Goal: Task Accomplishment & Management: Complete application form

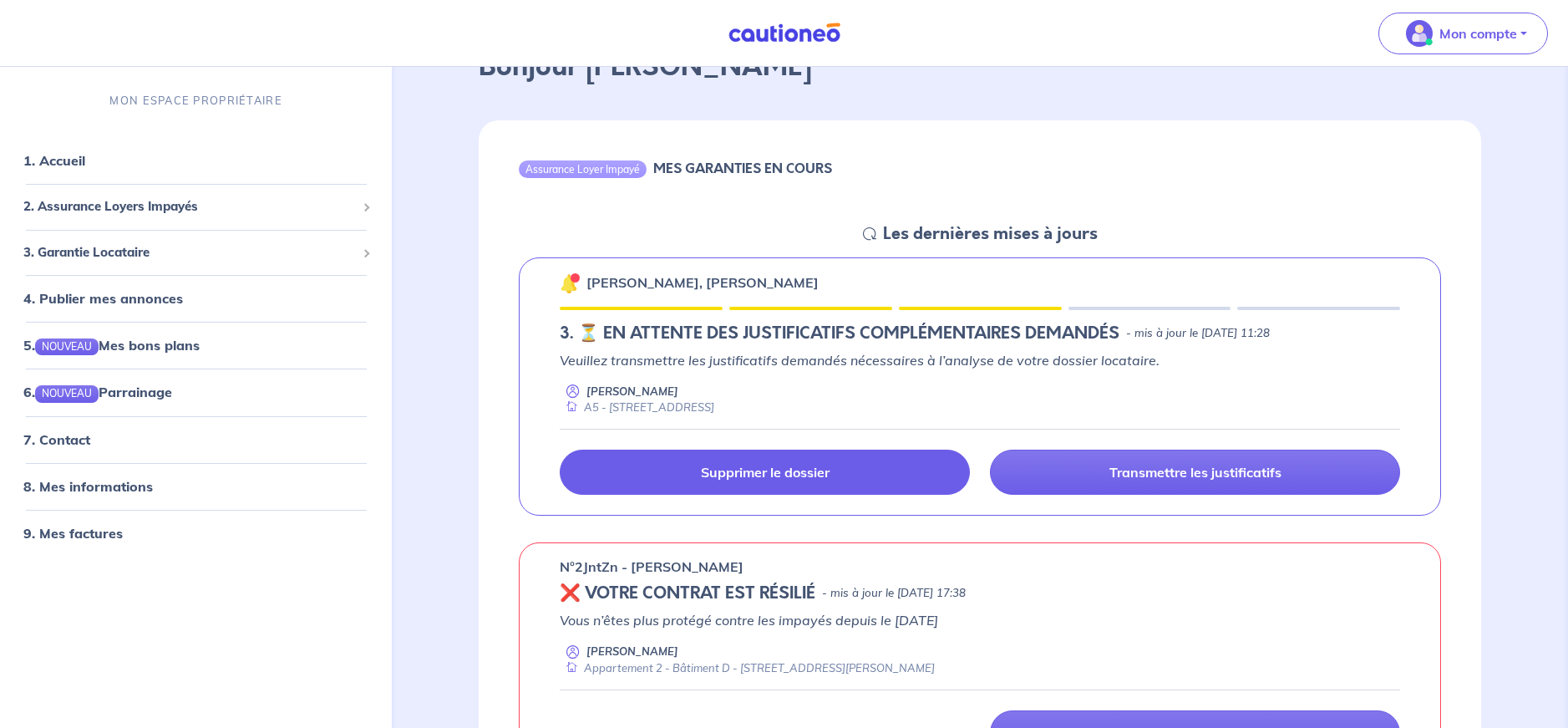
scroll to position [111, 0]
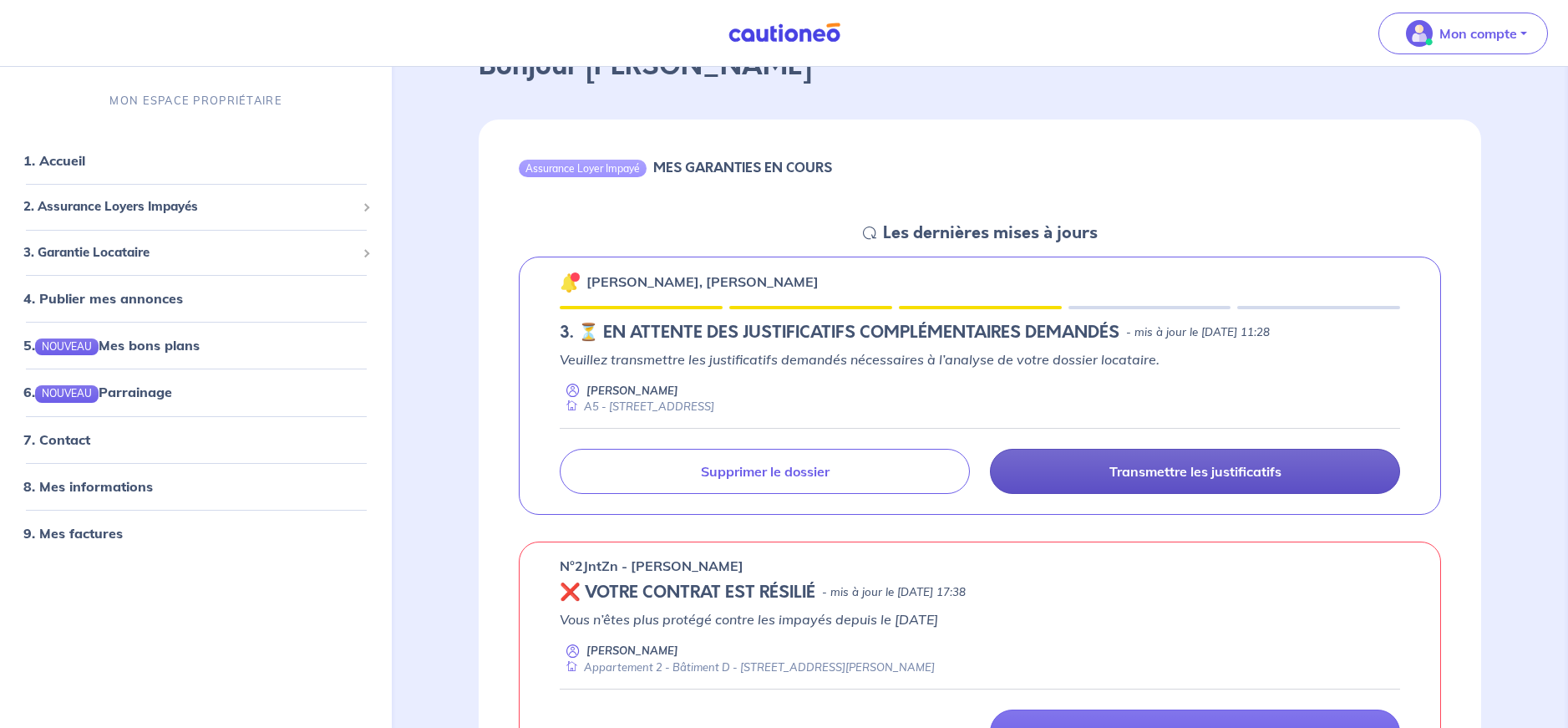
click at [1165, 468] on p "Transmettre les justificatifs" at bounding box center [1194, 471] width 172 height 17
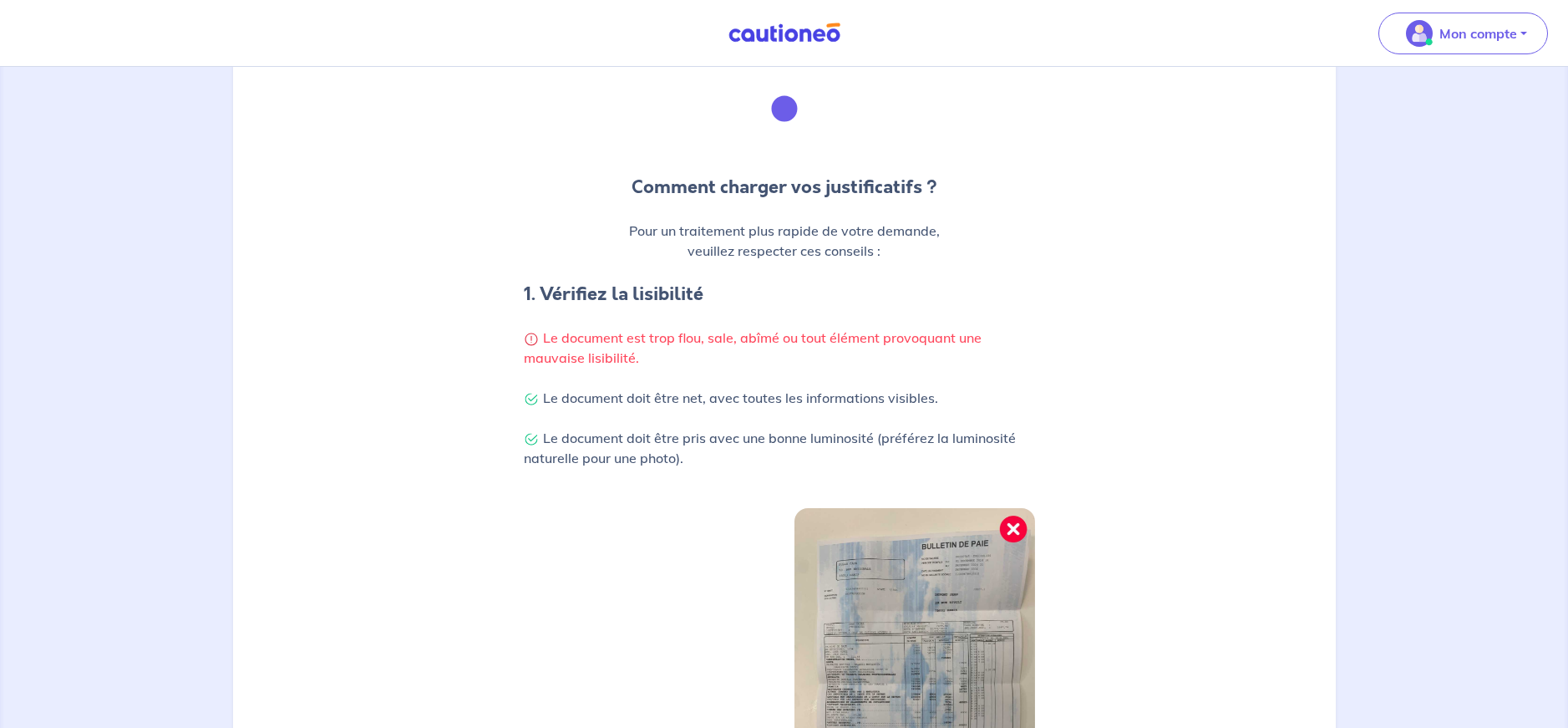
scroll to position [469, 0]
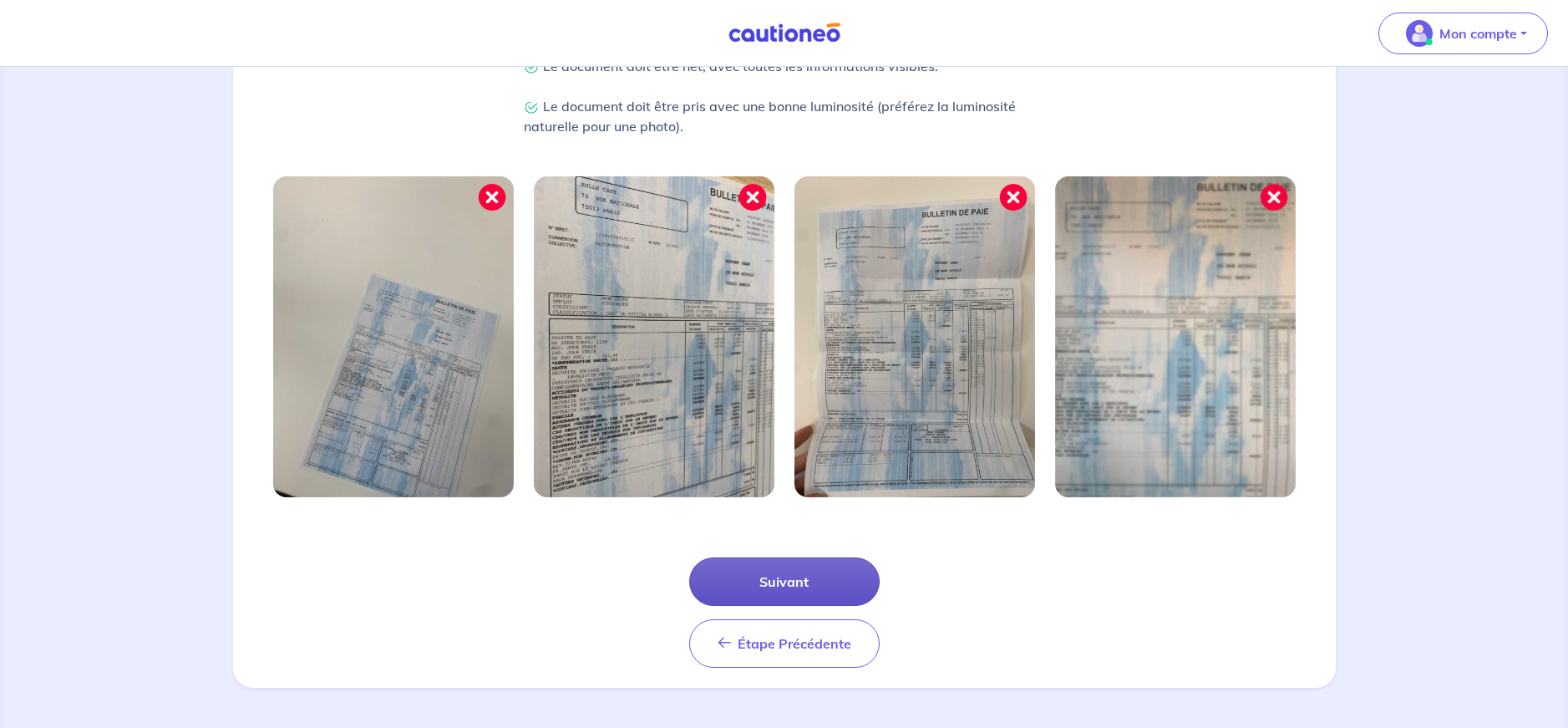
click at [786, 572] on button "Suivant" at bounding box center [784, 581] width 190 height 48
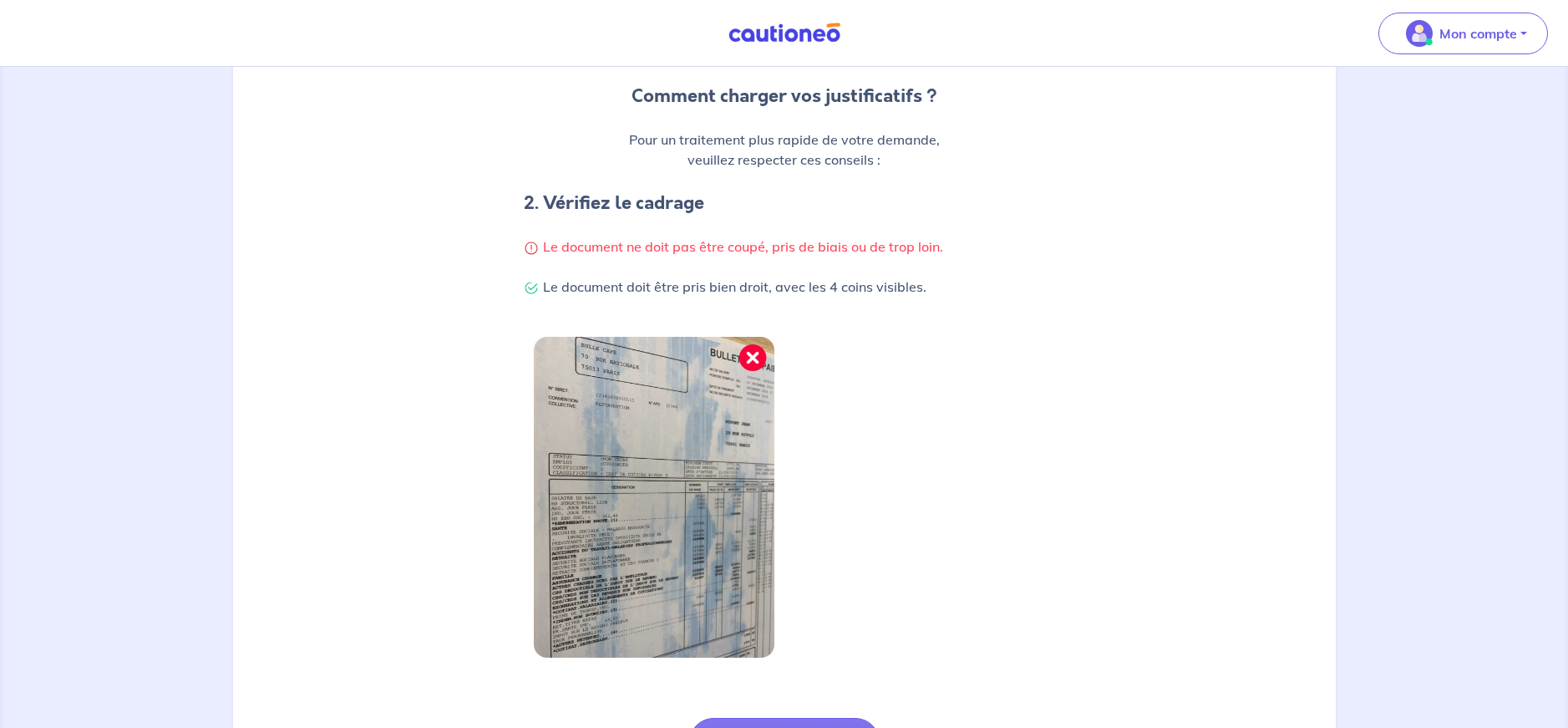
scroll to position [389, 0]
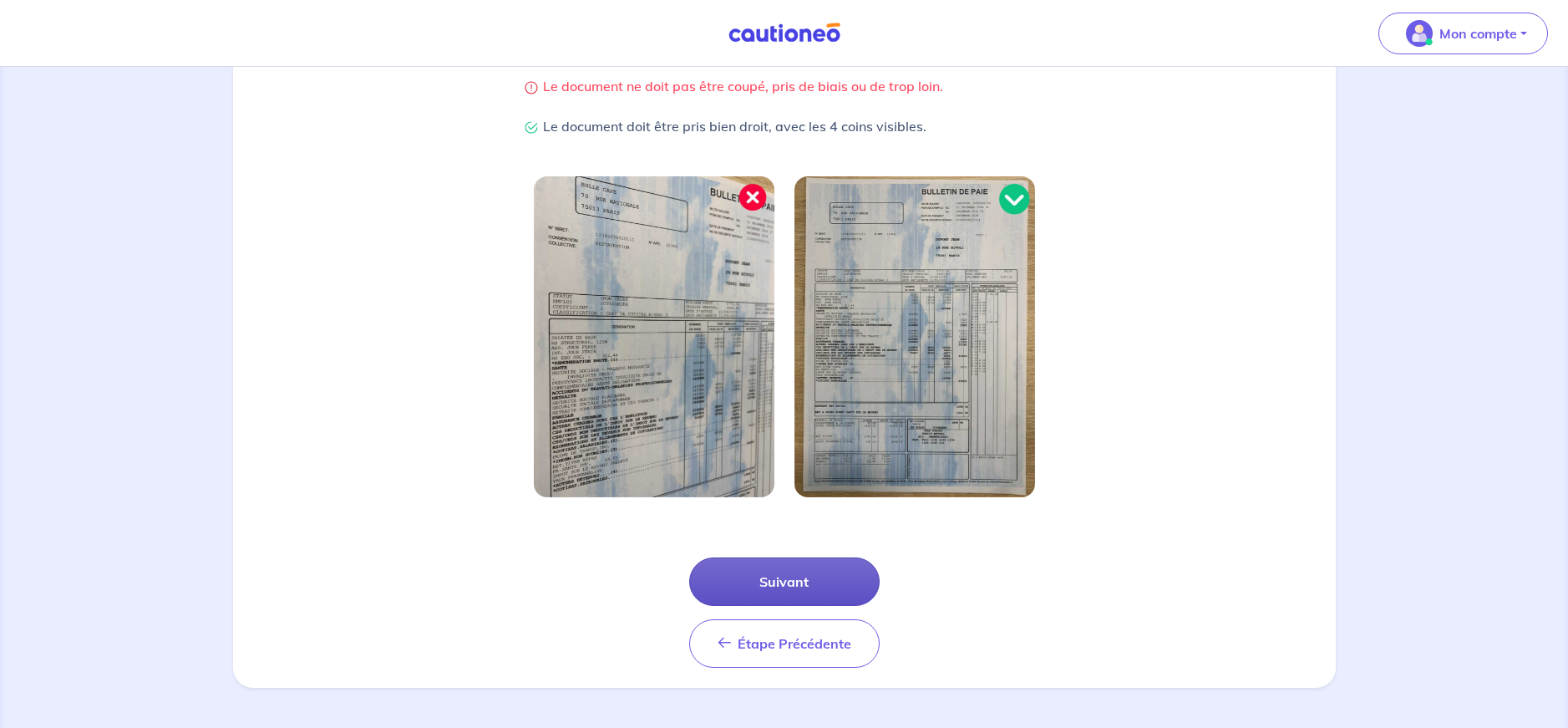
click at [782, 591] on button "Suivant" at bounding box center [784, 581] width 190 height 48
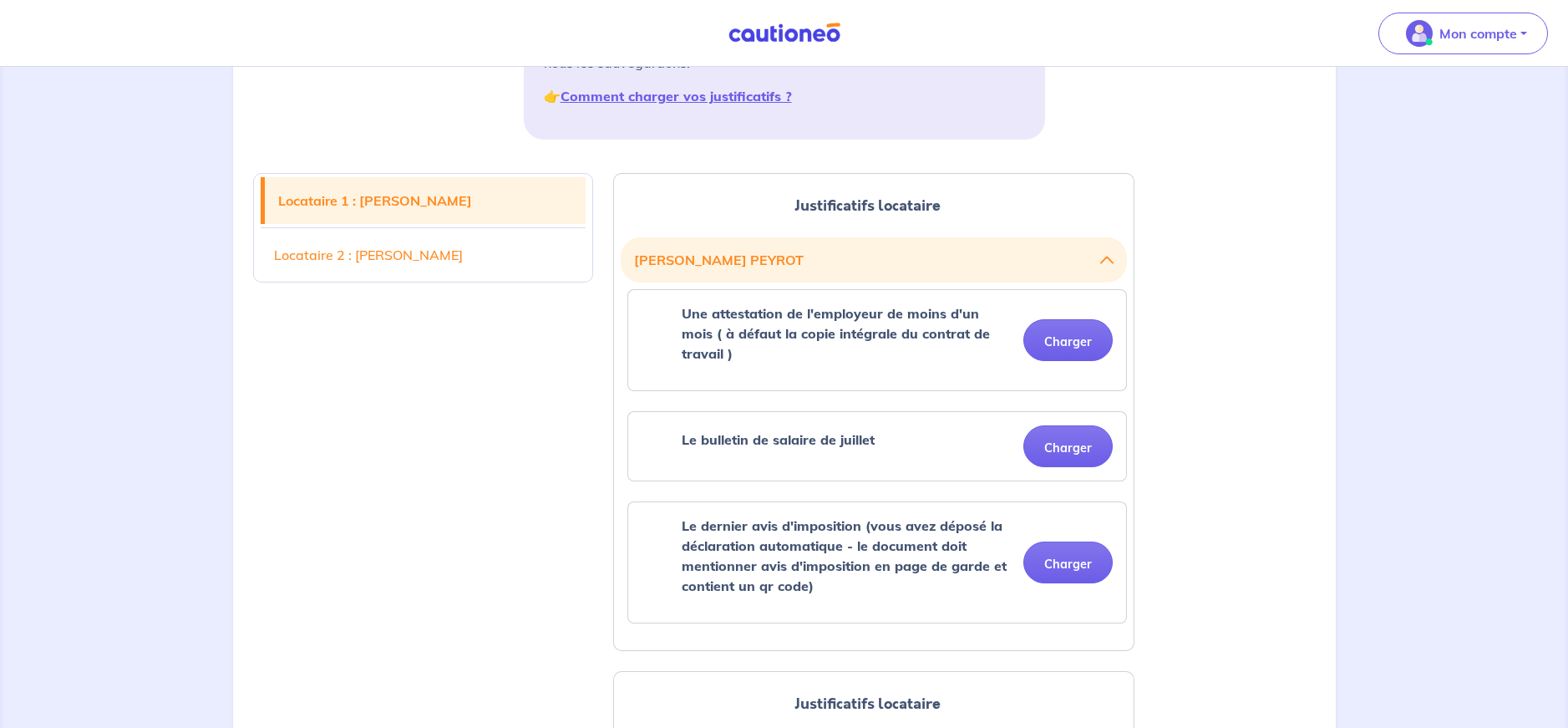
scroll to position [334, 0]
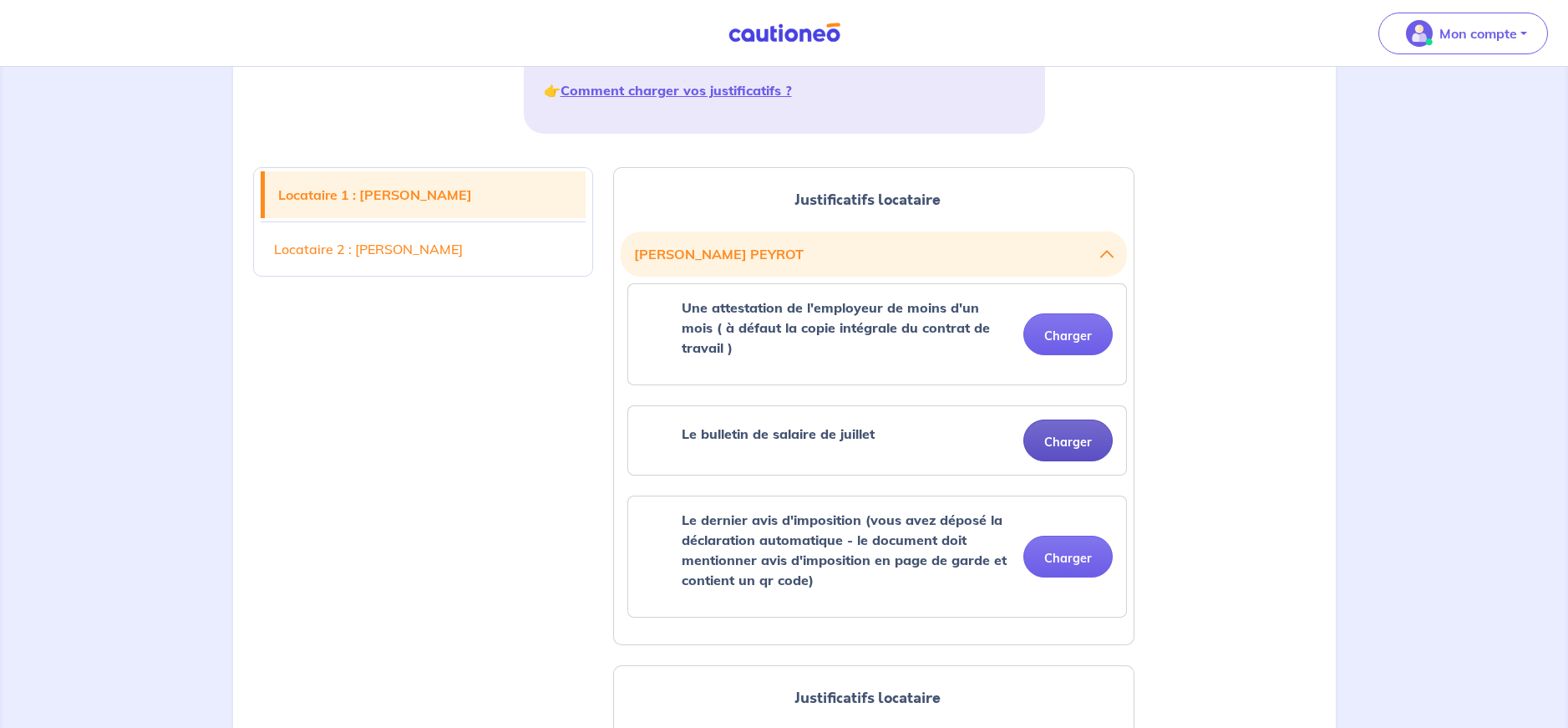
click at [1080, 420] on button "Charger" at bounding box center [1067, 440] width 89 height 41
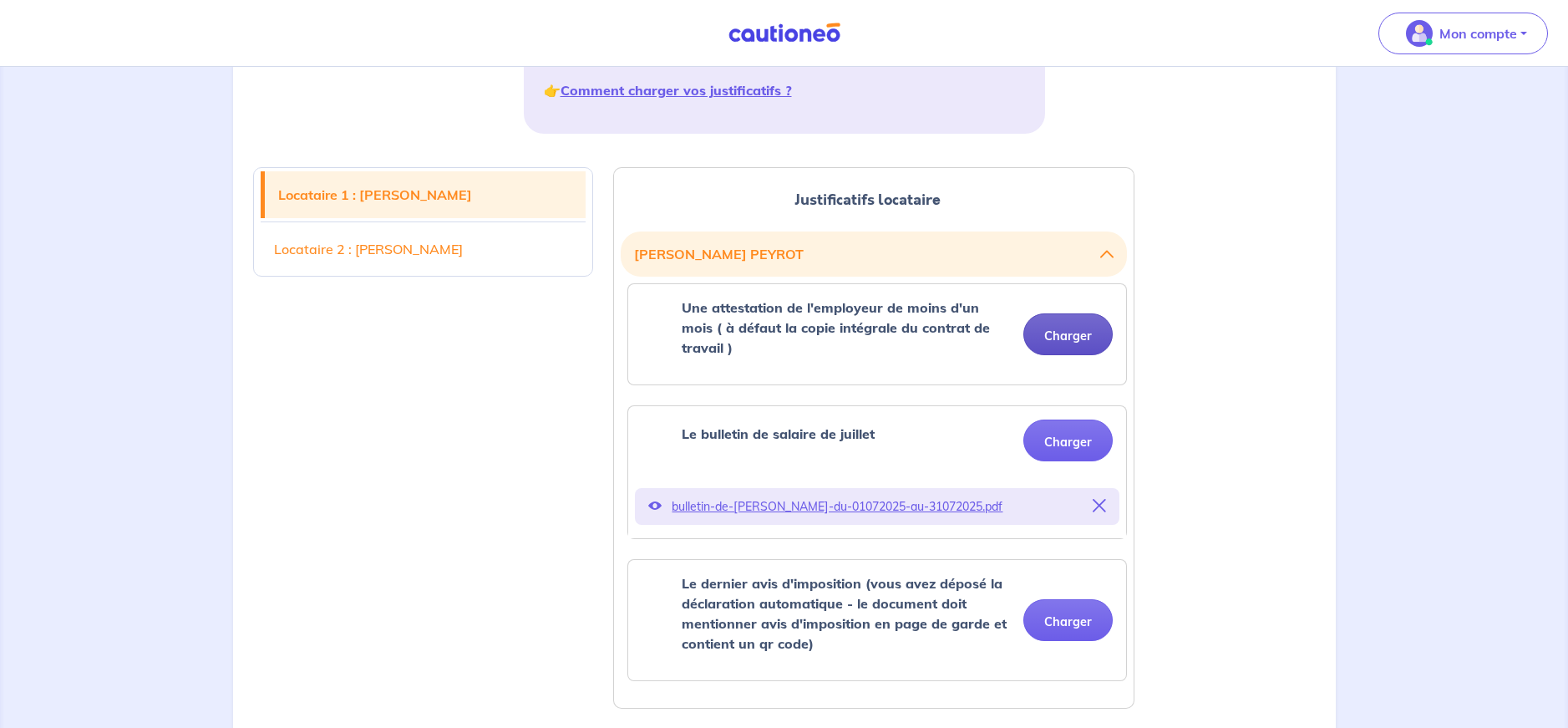
click at [1081, 322] on button "Charger" at bounding box center [1067, 334] width 89 height 41
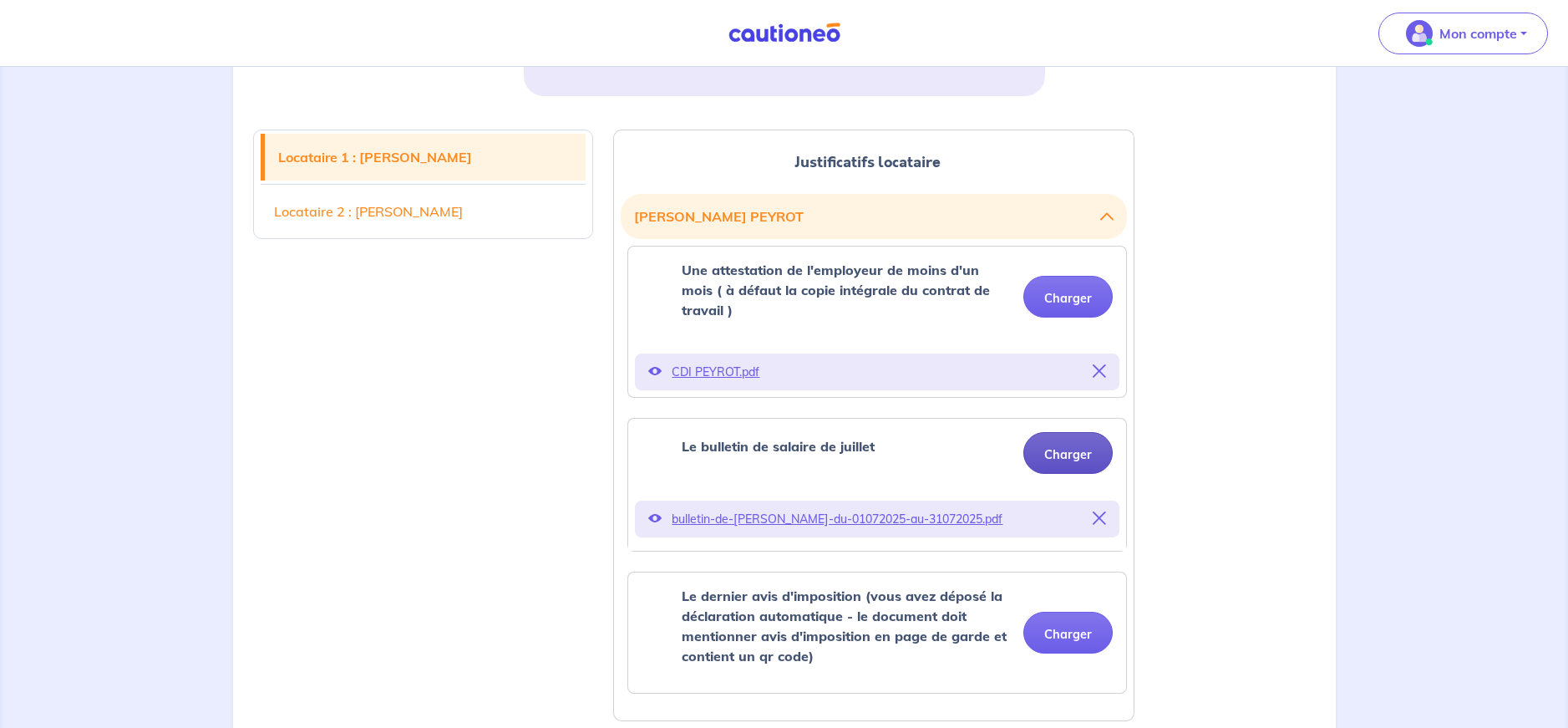
scroll to position [390, 0]
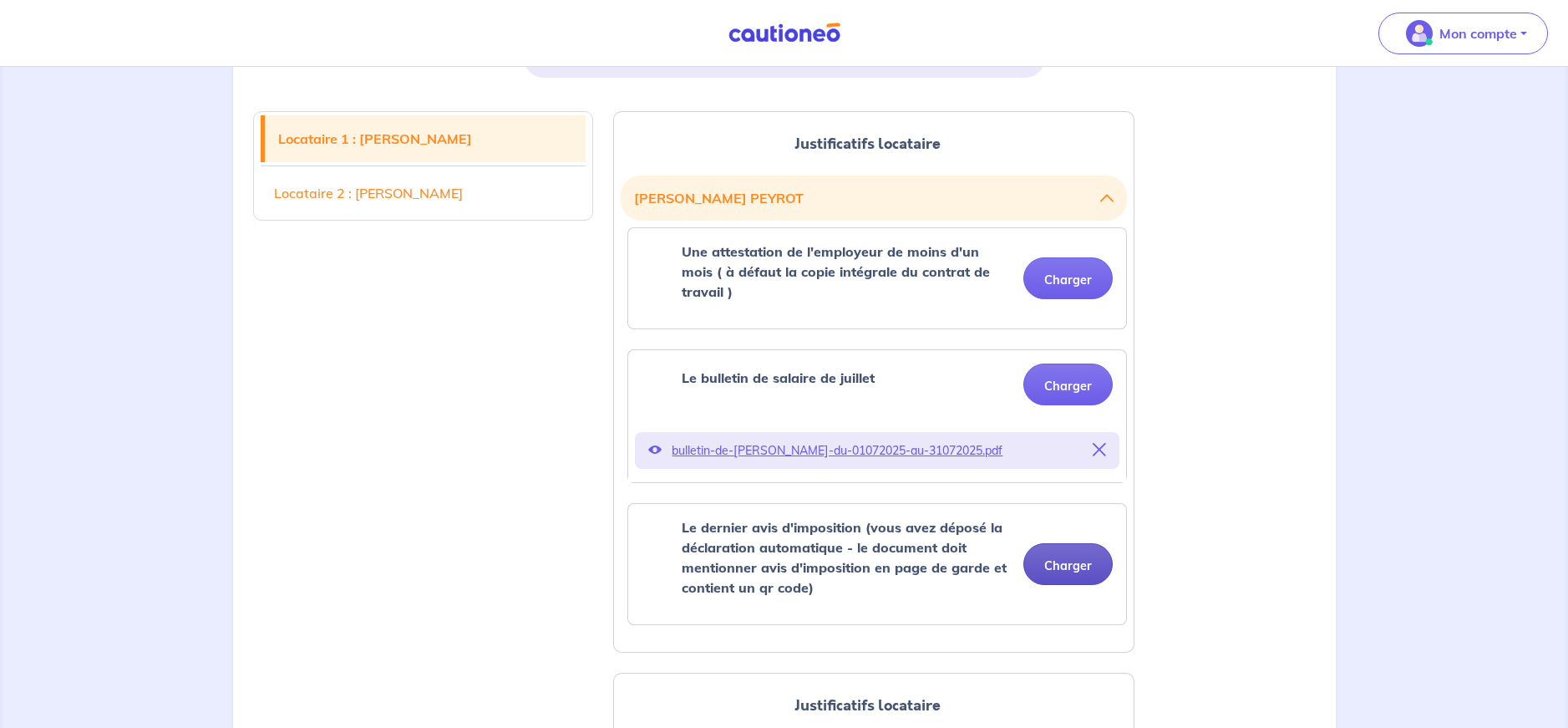
click at [1073, 543] on button "Charger" at bounding box center [1067, 563] width 89 height 41
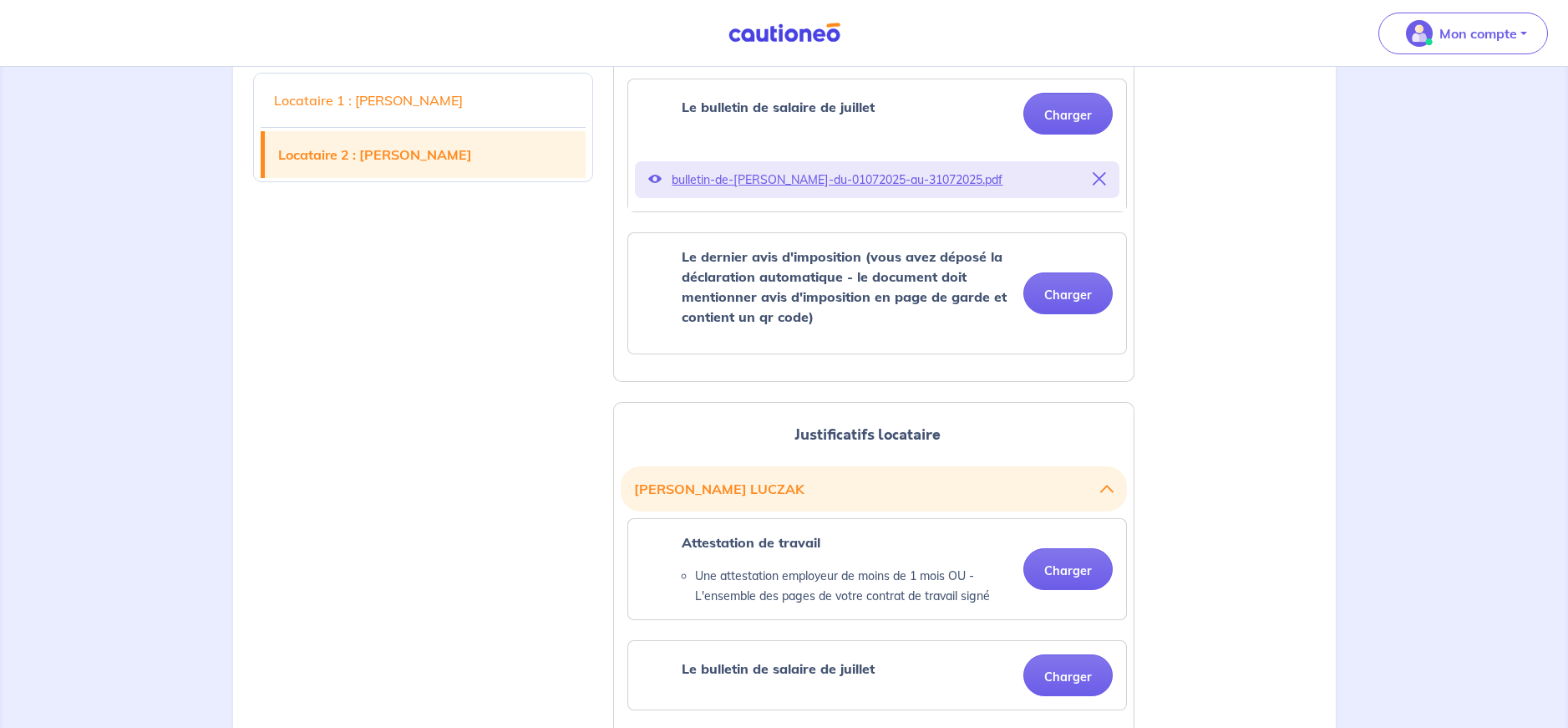
scroll to position [975, 0]
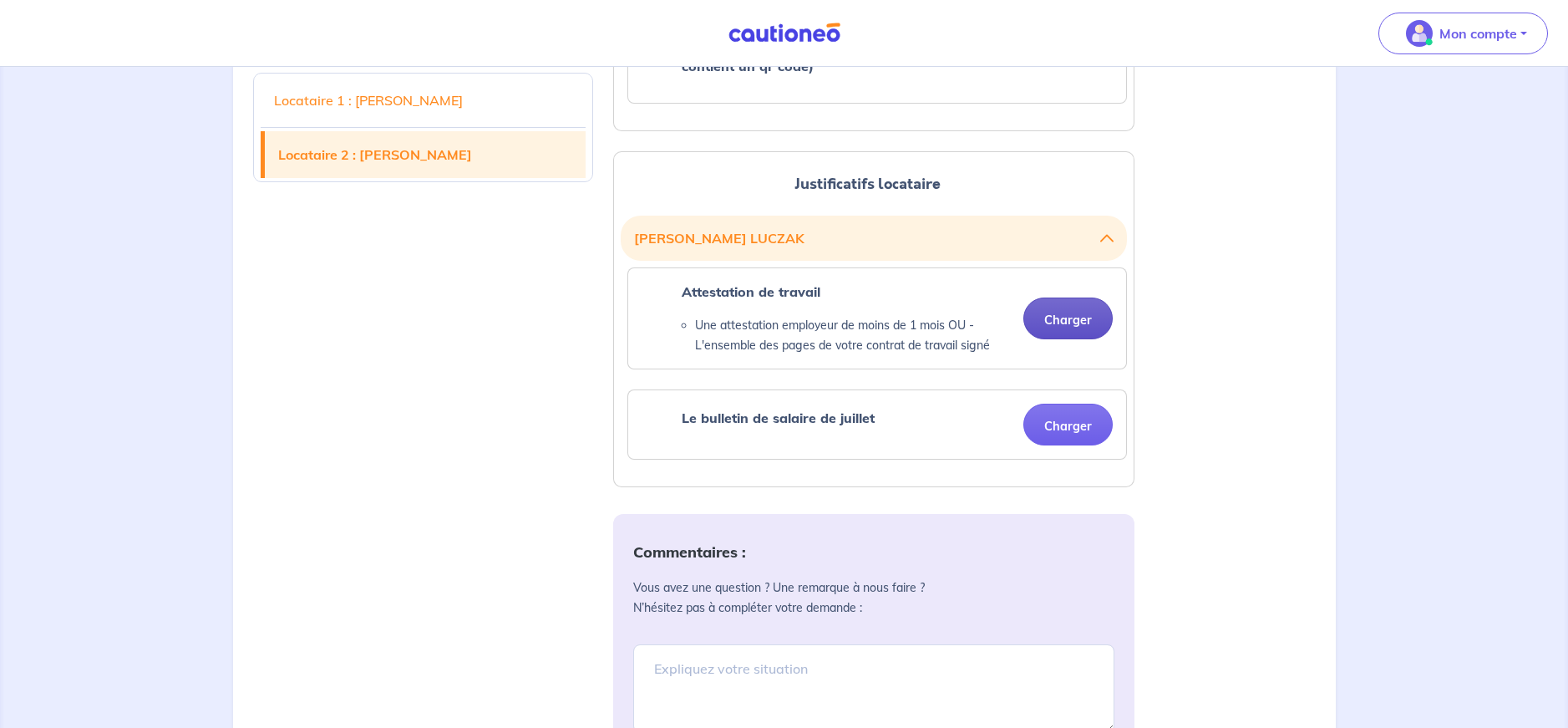
click at [1075, 300] on button "Charger" at bounding box center [1067, 318] width 89 height 41
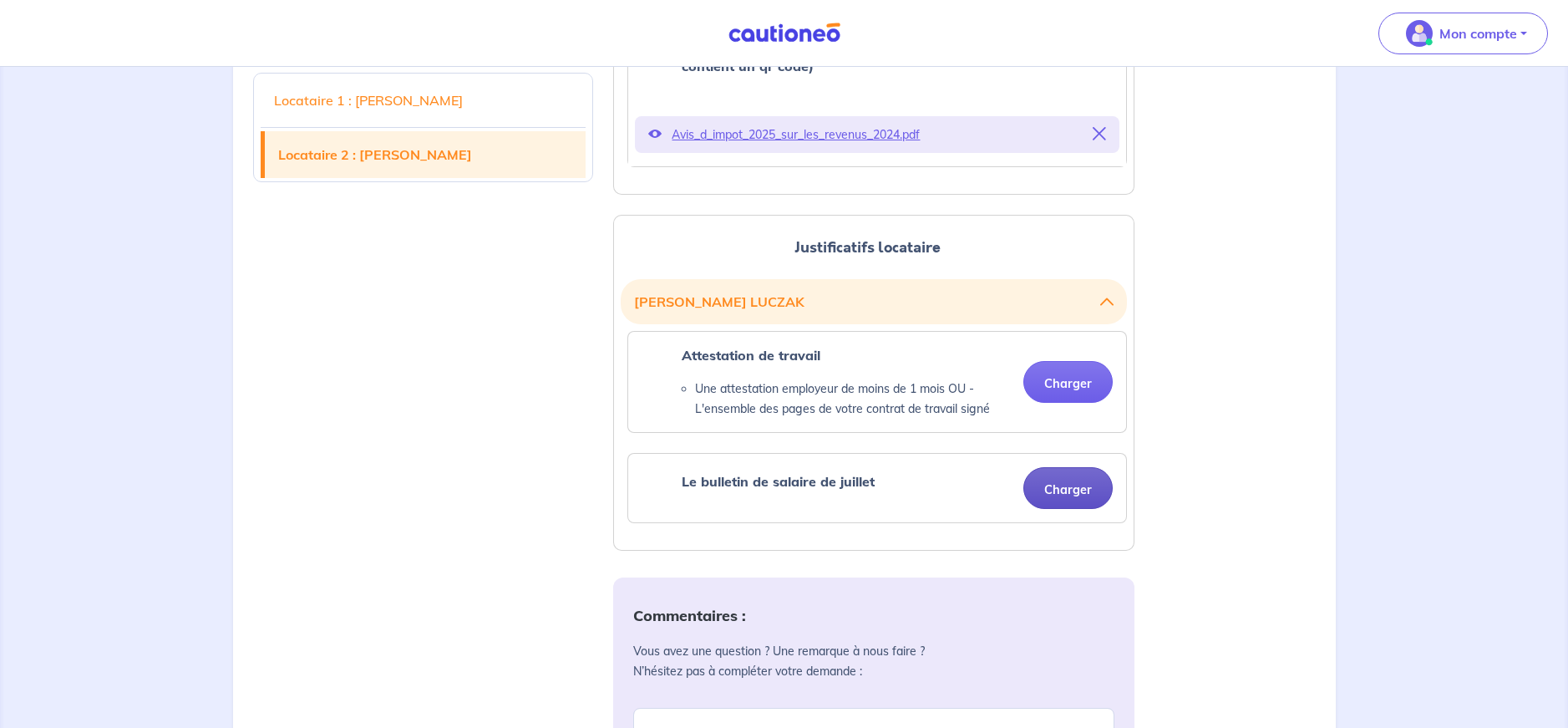
click at [1073, 473] on button "Charger" at bounding box center [1067, 487] width 89 height 41
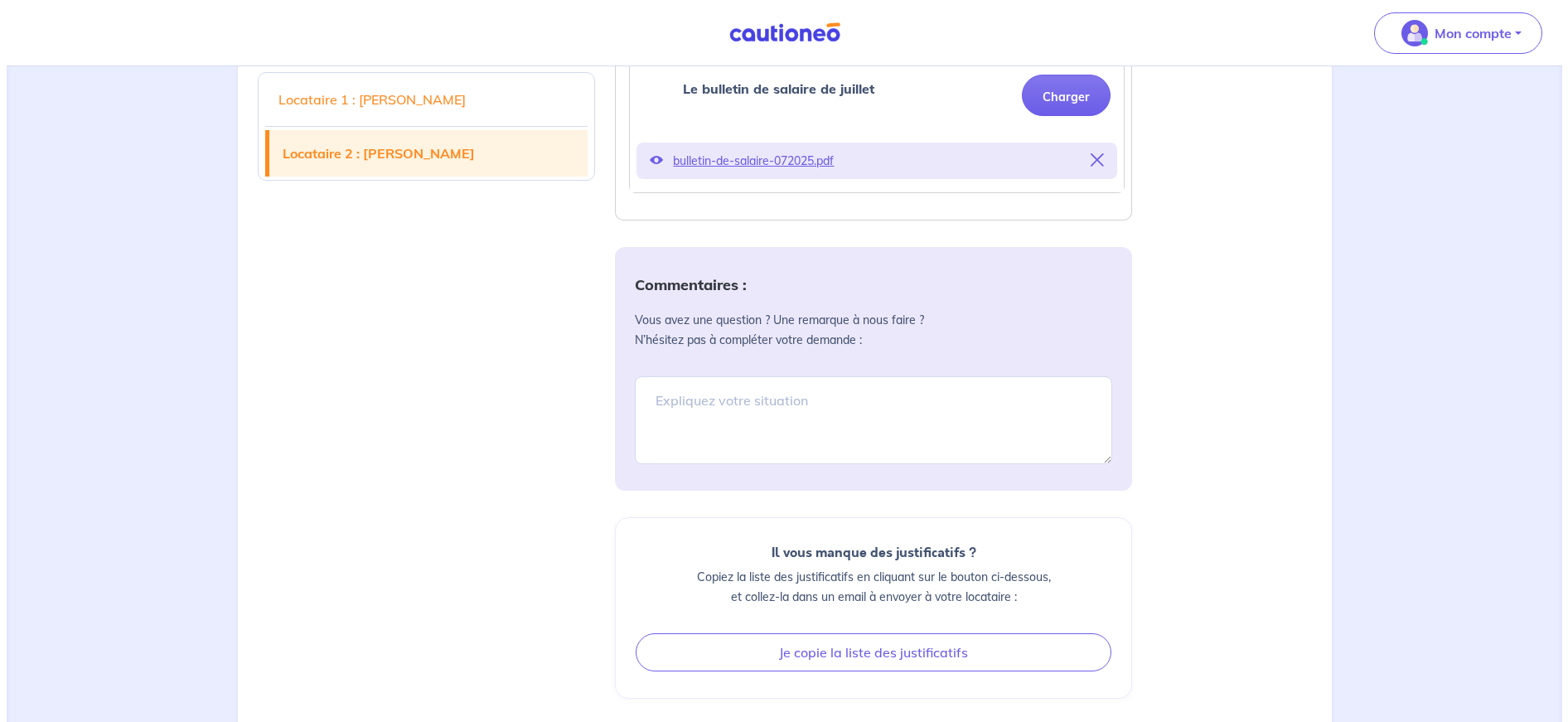
scroll to position [1464, 0]
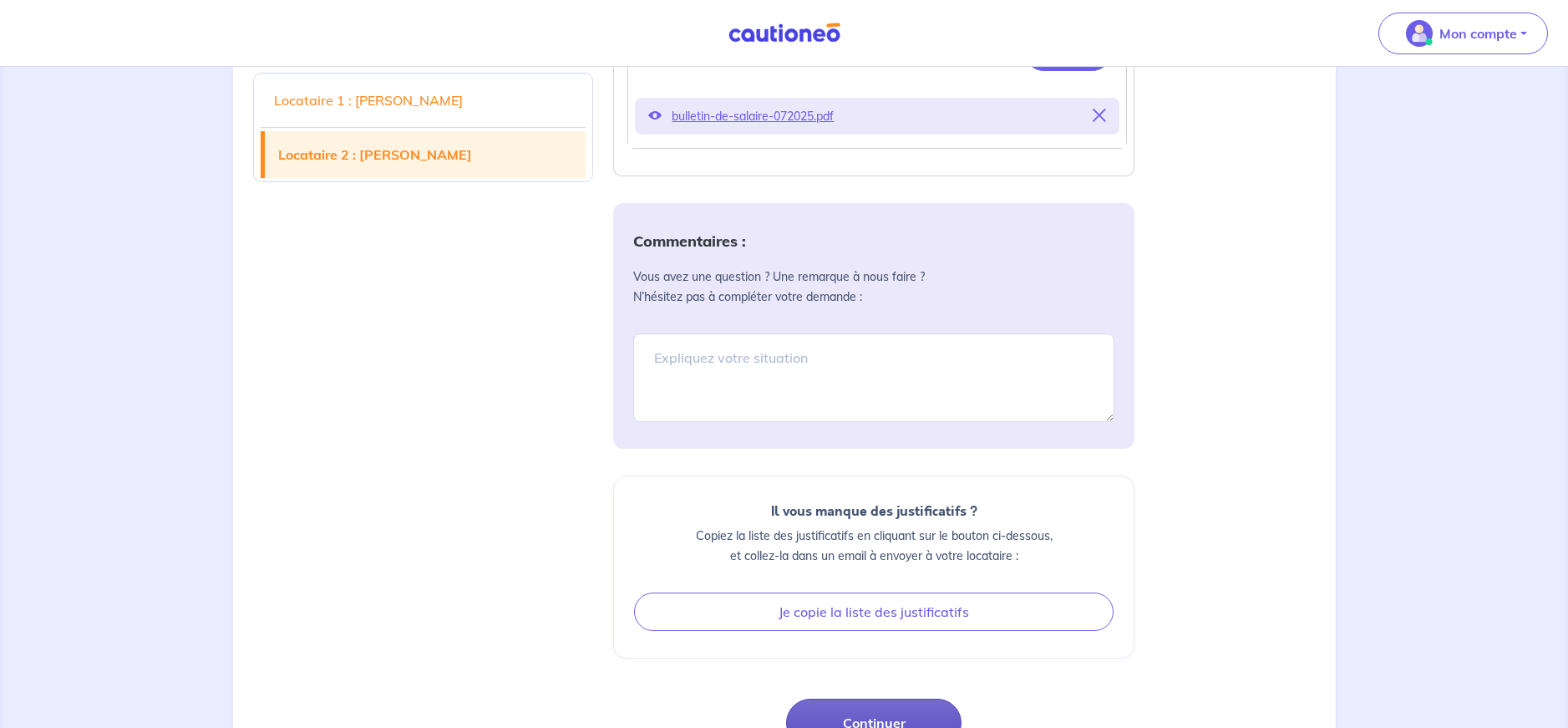
click at [893, 699] on button "Continuer" at bounding box center [873, 723] width 175 height 48
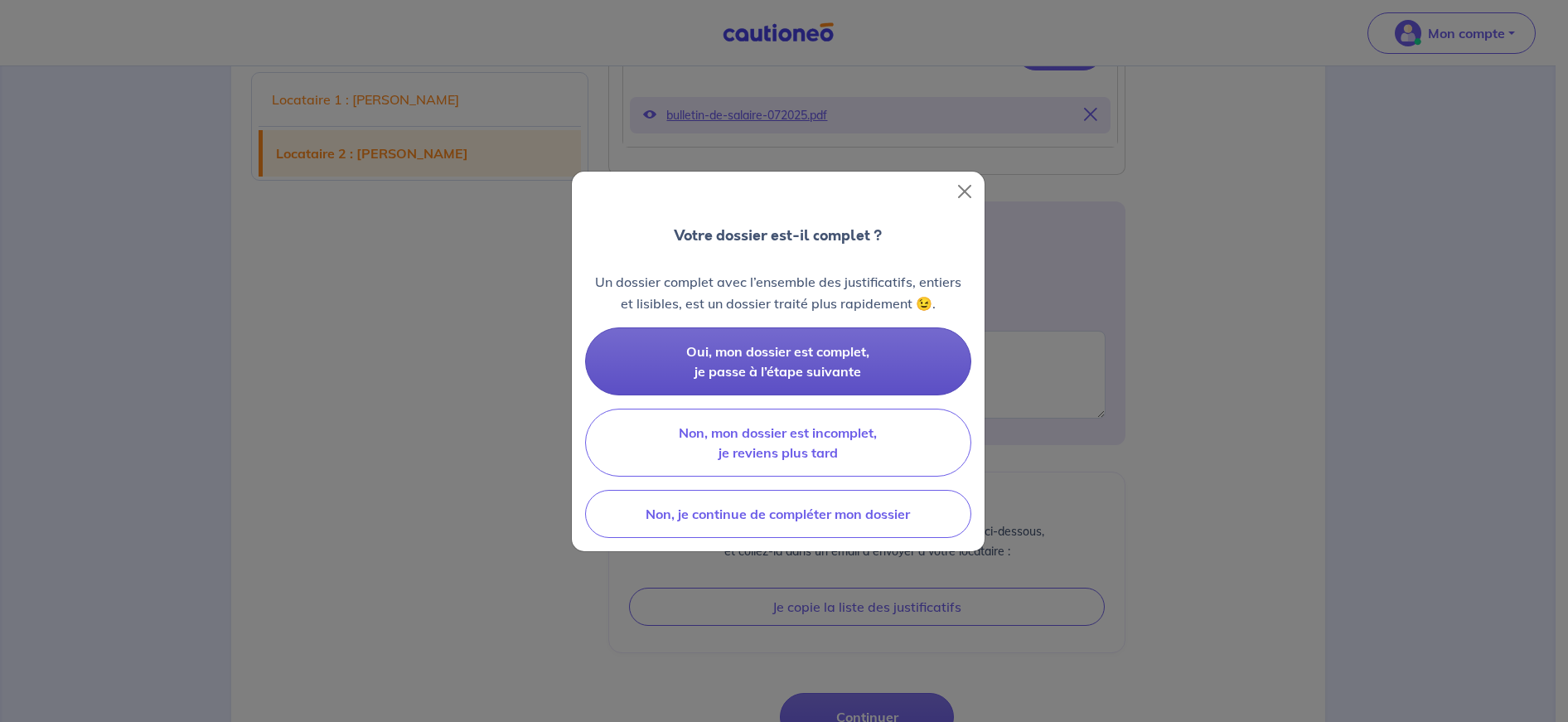
click at [798, 369] on span "Oui, mon dossier est complet, je passe à l’étape suivante" at bounding box center [778, 362] width 184 height 37
